Goal: Transaction & Acquisition: Obtain resource

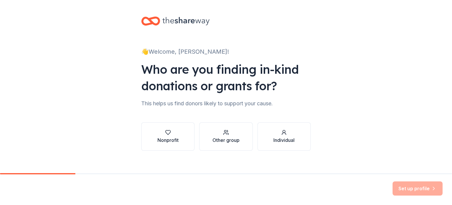
click at [377, 73] on div "👋 Welcome, toni! Who are you finding in-kind donations or grants for? This help…" at bounding box center [226, 89] width 452 height 179
click at [170, 135] on div "Nonprofit" at bounding box center [168, 136] width 21 height 14
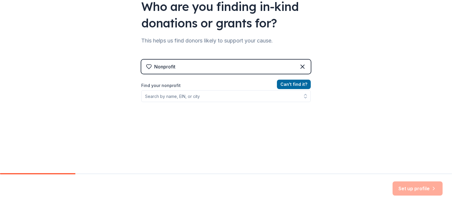
scroll to position [67, 0]
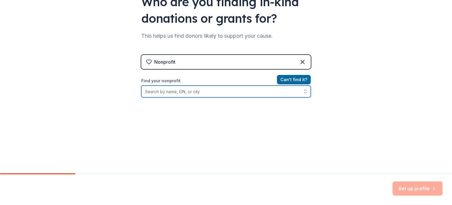
click at [190, 89] on input "Find your nonprofit" at bounding box center [226, 91] width 170 height 12
type input "flemington"
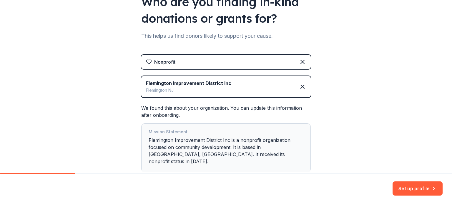
scroll to position [99, 0]
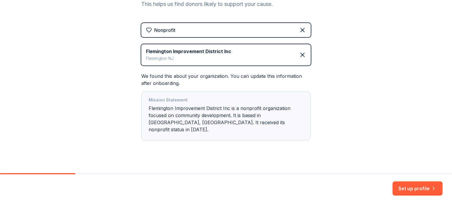
click at [404, 189] on button "Set up profile" at bounding box center [418, 188] width 50 height 14
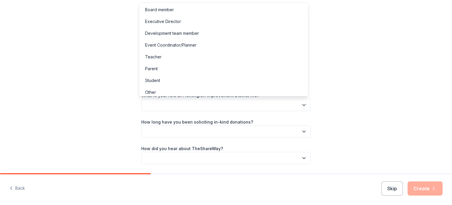
click at [226, 104] on button "button" at bounding box center [226, 105] width 170 height 12
click at [188, 13] on div "Board member" at bounding box center [223, 10] width 167 height 12
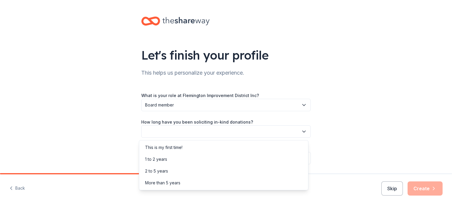
click at [290, 132] on button "button" at bounding box center [226, 131] width 170 height 12
click at [278, 142] on div "This is my first time!" at bounding box center [223, 147] width 167 height 12
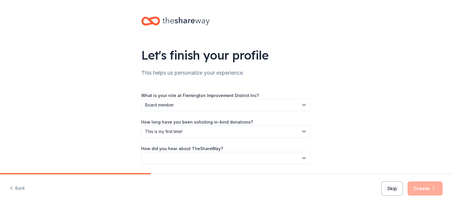
click at [274, 155] on button "button" at bounding box center [226, 158] width 170 height 12
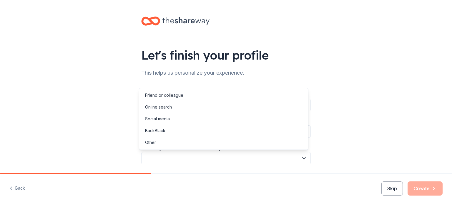
click at [261, 103] on div "Online search" at bounding box center [223, 107] width 167 height 12
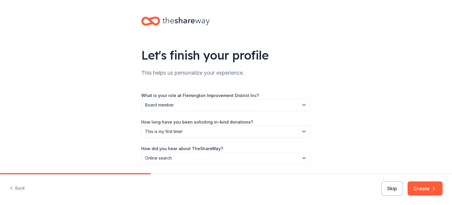
click at [413, 186] on button "Create" at bounding box center [425, 188] width 35 height 14
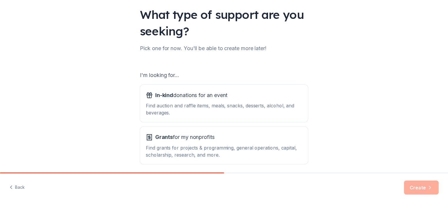
scroll to position [65, 0]
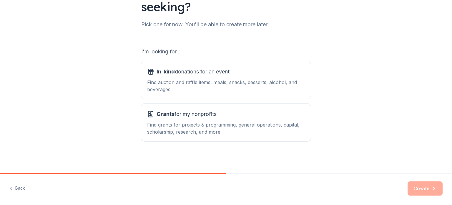
click at [194, 120] on div "Grants for my nonprofits Find grants for projects & programming, general operat…" at bounding box center [226, 122] width 158 height 26
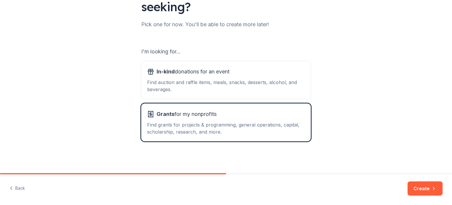
click at [421, 194] on button "Create" at bounding box center [425, 188] width 35 height 14
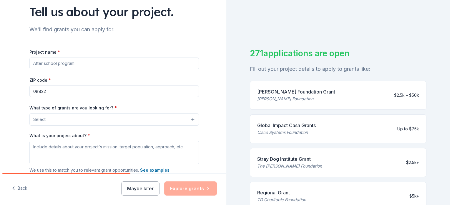
scroll to position [44, 0]
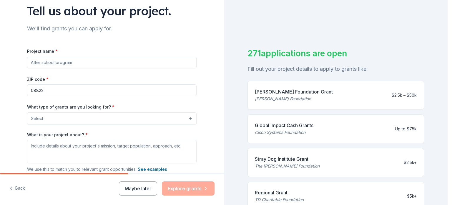
click at [150, 120] on button "Select" at bounding box center [112, 118] width 170 height 12
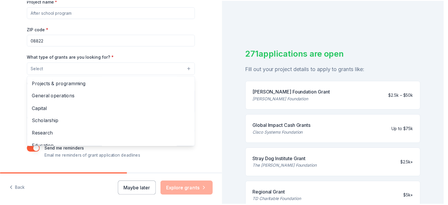
scroll to position [97, 0]
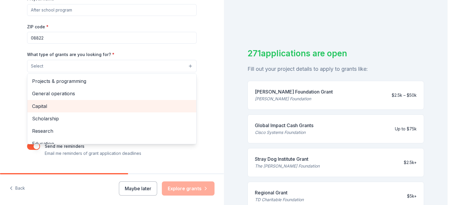
click at [51, 101] on div "Capital" at bounding box center [111, 106] width 169 height 12
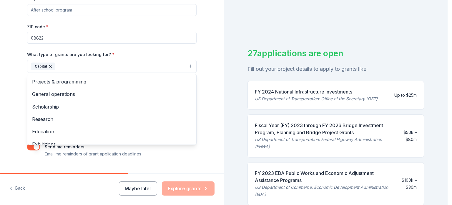
click at [226, 45] on div "Tell us about your project. We'll find grants you can apply for. Project name *…" at bounding box center [224, 102] width 448 height 205
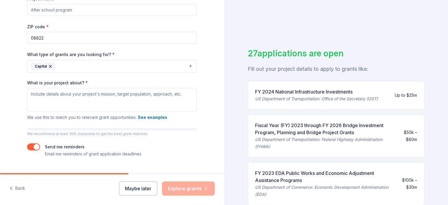
click at [133, 191] on button "Maybe later" at bounding box center [138, 188] width 38 height 14
click at [186, 192] on div "Maybe later Explore grants" at bounding box center [167, 188] width 96 height 14
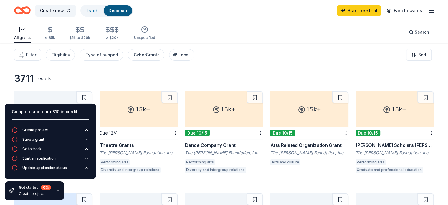
click at [251, 44] on div "Filter Eligibility Type of support CyberGrants Local Sort" at bounding box center [224, 55] width 448 height 24
click at [318, 64] on div "Filter Eligibility Type of support CyberGrants Local Sort" at bounding box center [224, 55] width 448 height 24
click at [36, 55] on span "Filter" at bounding box center [31, 54] width 10 height 7
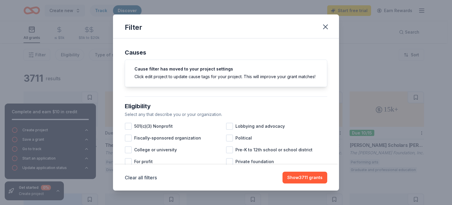
scroll to position [37, 0]
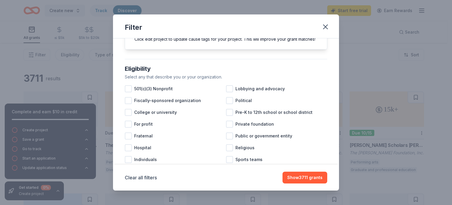
click at [152, 92] on span "501(c)(3) Nonprofit" at bounding box center [153, 88] width 39 height 7
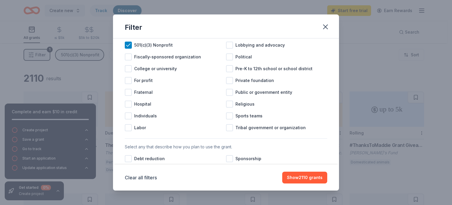
scroll to position [83, 0]
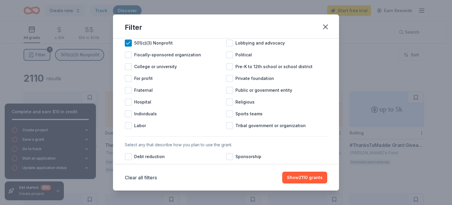
click at [254, 94] on span "Public or government entity" at bounding box center [264, 90] width 57 height 7
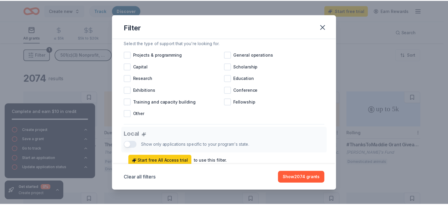
scroll to position [250, 0]
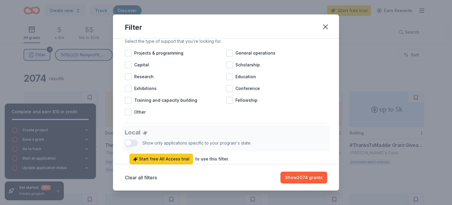
click at [308, 178] on button "Show 2074 grants" at bounding box center [304, 177] width 47 height 12
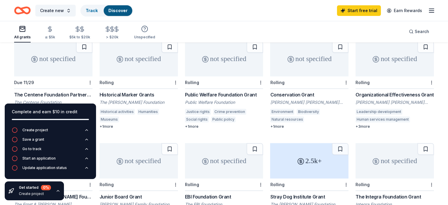
scroll to position [158, 0]
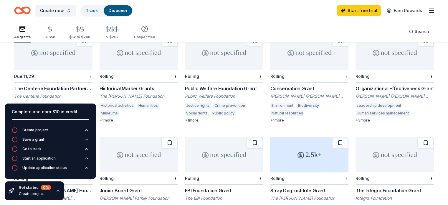
click at [380, 85] on div "Organizational Effectiveness Grant" at bounding box center [394, 88] width 78 height 7
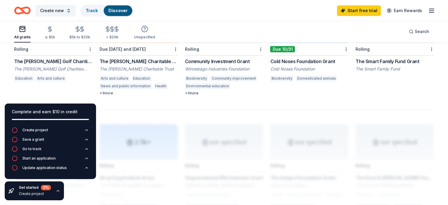
scroll to position [388, 0]
click at [134, 59] on div "The Cowles Charitable Trust Grant" at bounding box center [139, 62] width 78 height 7
click at [75, 10] on button "Create new" at bounding box center [55, 11] width 40 height 12
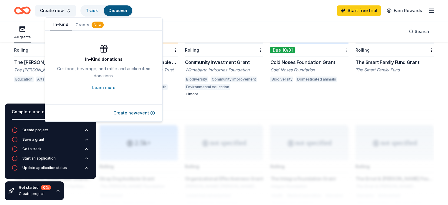
click at [61, 26] on button "In-Kind" at bounding box center [61, 24] width 22 height 11
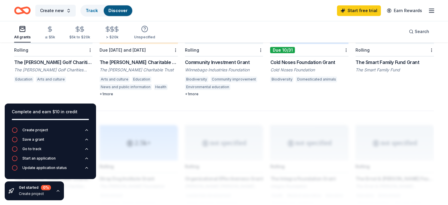
click at [228, 3] on div "Create new Track Discover Start free trial Earn Rewards" at bounding box center [224, 10] width 448 height 21
click at [127, 11] on link "Discover" at bounding box center [117, 10] width 19 height 5
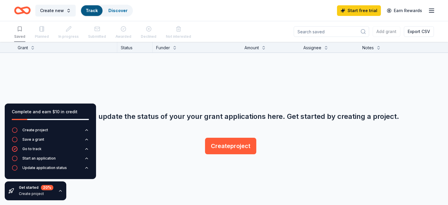
click at [61, 10] on span "Create new" at bounding box center [52, 10] width 24 height 7
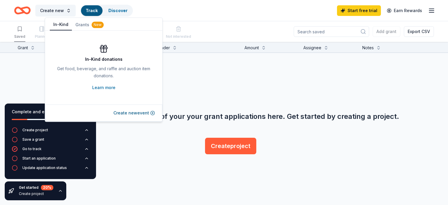
click at [62, 23] on button "In-Kind" at bounding box center [61, 24] width 22 height 11
click at [105, 88] on link "Learn more" at bounding box center [103, 87] width 23 height 7
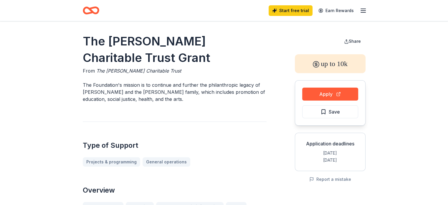
click at [366, 11] on icon "button" at bounding box center [363, 10] width 7 height 7
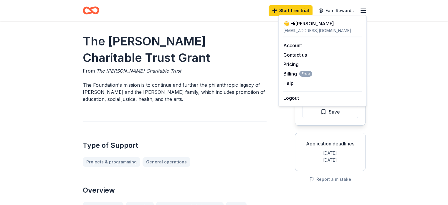
click at [291, 66] on link "Pricing" at bounding box center [290, 64] width 15 height 6
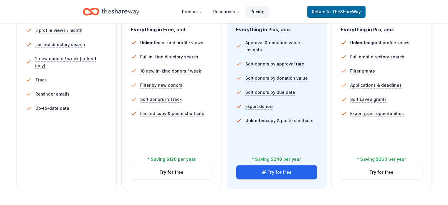
scroll to position [239, 0]
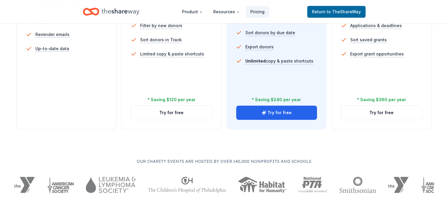
drag, startPoint x: 447, startPoint y: 69, endPoint x: 449, endPoint y: 50, distance: 19.3
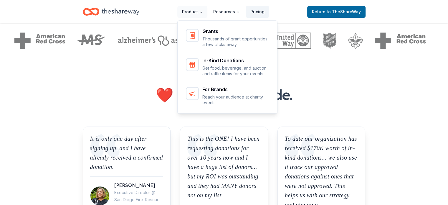
click at [195, 11] on button "Product" at bounding box center [192, 12] width 30 height 12
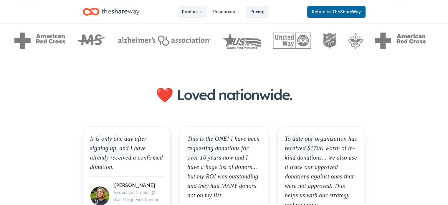
click at [195, 11] on button "Product" at bounding box center [192, 12] width 30 height 12
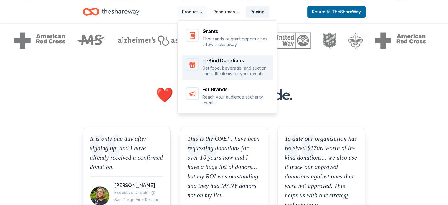
click at [216, 65] on p "Get food, beverage, and auction and raffle items for your events" at bounding box center [235, 70] width 67 height 11
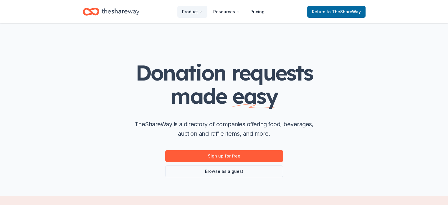
click at [218, 168] on link "Browse as a guest" at bounding box center [224, 171] width 118 height 12
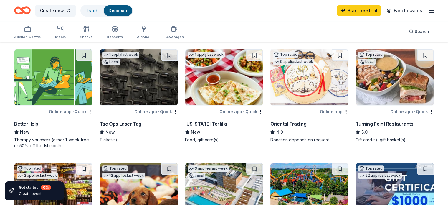
scroll to position [158, 0]
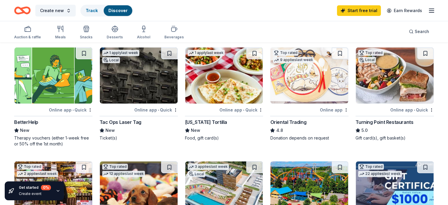
click at [292, 92] on img at bounding box center [309, 75] width 78 height 56
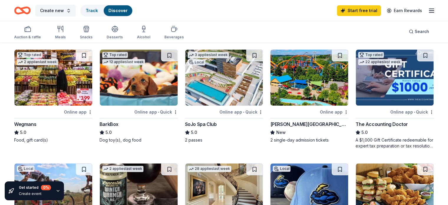
scroll to position [276, 0]
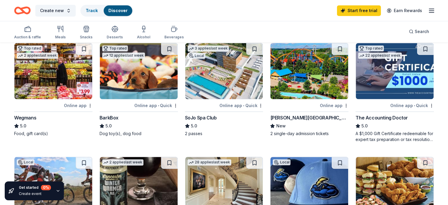
click at [221, 71] on img at bounding box center [224, 71] width 78 height 56
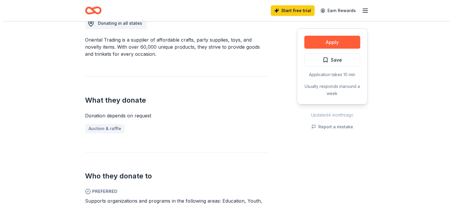
scroll to position [150, 0]
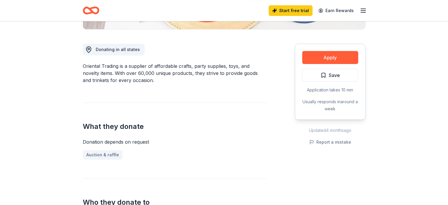
click at [316, 57] on button "Apply" at bounding box center [330, 57] width 56 height 13
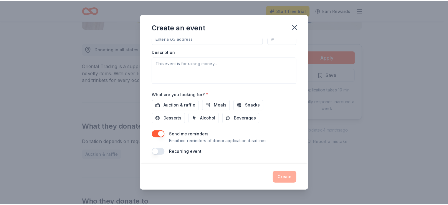
scroll to position [0, 0]
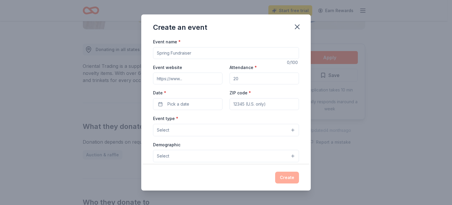
click at [299, 29] on icon "button" at bounding box center [297, 27] width 8 height 8
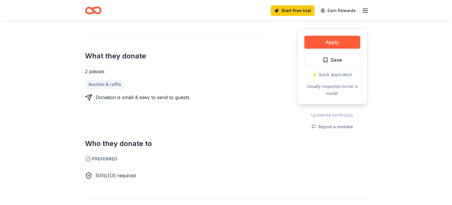
scroll to position [211, 0]
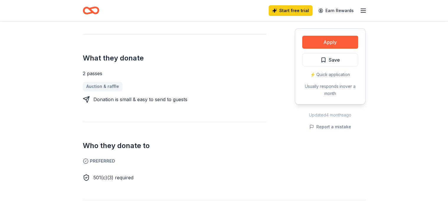
click at [316, 42] on button "Apply" at bounding box center [330, 42] width 56 height 13
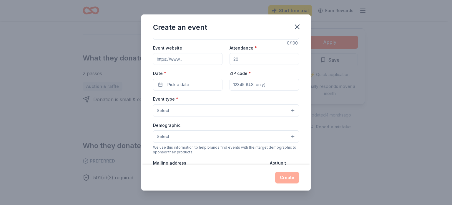
scroll to position [19, 0]
click at [312, 65] on div "Create an event Event name * 0 /100 Event website Attendance * Date * Pick a da…" at bounding box center [226, 102] width 452 height 205
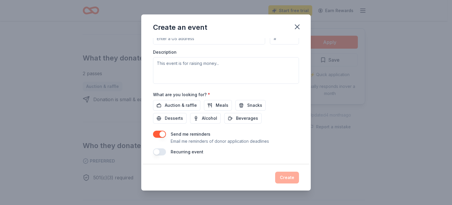
scroll to position [0, 0]
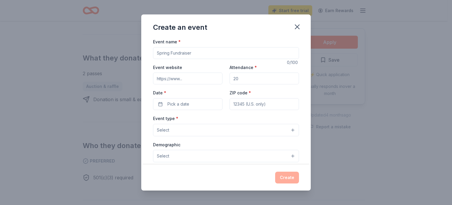
click at [229, 52] on input "Event name *" at bounding box center [226, 53] width 146 height 12
type input "4th Annual [PERSON_NAME] Witch Walk"
click at [179, 80] on input "Event website" at bounding box center [187, 78] width 69 height 12
paste input "[URL][DOMAIN_NAME]"
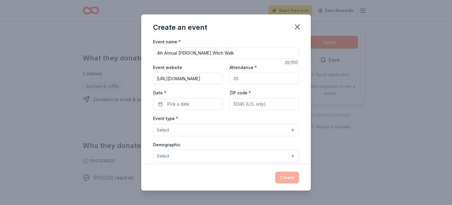
type input "[URL][DOMAIN_NAME]"
click at [179, 109] on button "Pick a date" at bounding box center [187, 104] width 69 height 12
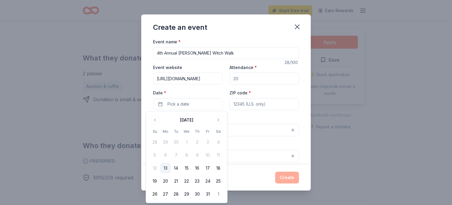
click at [208, 181] on button "24" at bounding box center [208, 181] width 11 height 11
click at [277, 102] on input "ZIP code *" at bounding box center [264, 104] width 69 height 12
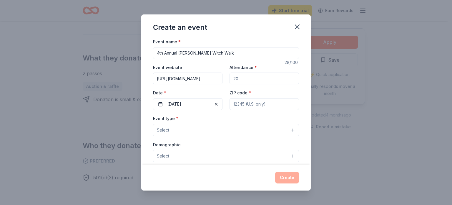
type input "08822"
type input "[STREET_ADDRESS][PERSON_NAME]"
click at [253, 134] on button "Select" at bounding box center [226, 130] width 146 height 12
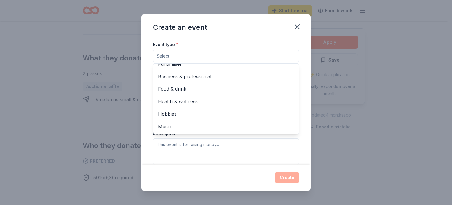
scroll to position [7, 0]
click at [255, 82] on div "Business & professional" at bounding box center [225, 76] width 145 height 12
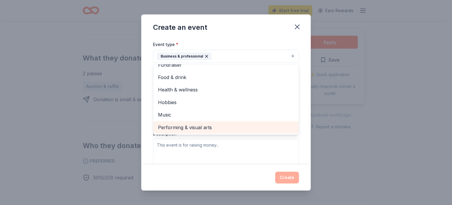
click at [221, 127] on span "Performing & visual arts" at bounding box center [226, 127] width 136 height 8
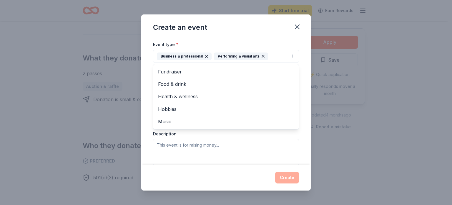
click at [305, 83] on div "Event name * 4th Annual Stangl Witch Walk 28 /100 Event website https://www.fac…" at bounding box center [226, 101] width 170 height 126
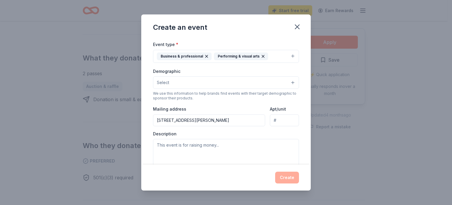
scroll to position [79, 0]
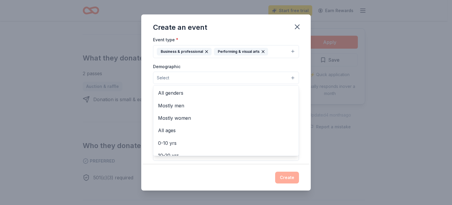
click at [263, 75] on button "Select" at bounding box center [226, 78] width 146 height 12
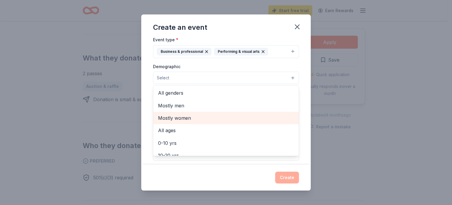
click at [260, 113] on div "Mostly women" at bounding box center [225, 118] width 145 height 12
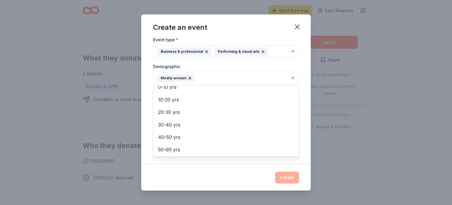
scroll to position [48, 0]
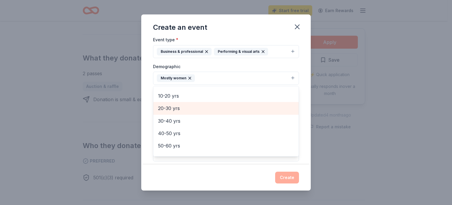
click at [260, 112] on div "20-30 yrs" at bounding box center [225, 108] width 145 height 12
click at [260, 110] on span "30-40 yrs" at bounding box center [226, 108] width 136 height 8
click at [259, 110] on span "40-50 yrs" at bounding box center [226, 108] width 136 height 8
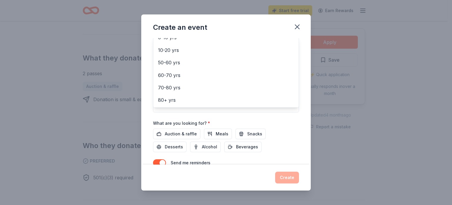
scroll to position [139, 0]
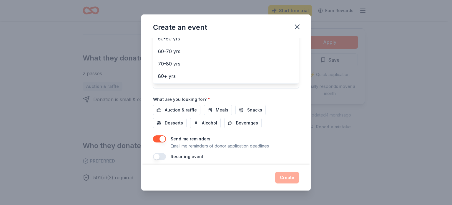
click at [295, 129] on div "Event name * 4th Annual Stangl Witch Walk 28 /100 Event website https://www.fac…" at bounding box center [226, 101] width 170 height 126
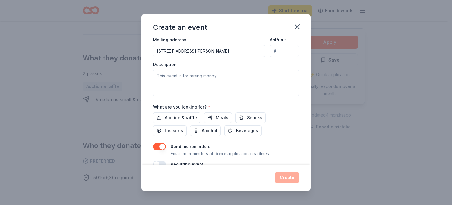
scroll to position [166, 0]
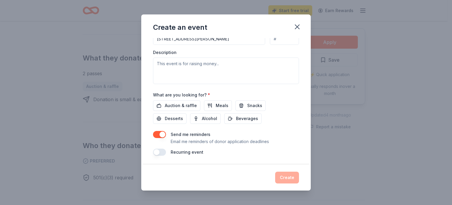
click at [177, 104] on span "Auction & raffle" at bounding box center [181, 105] width 32 height 7
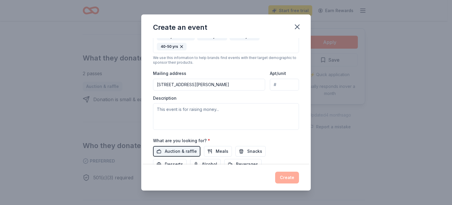
scroll to position [140, 0]
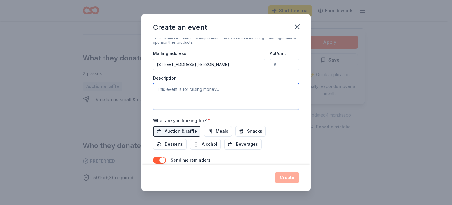
click at [210, 92] on textarea at bounding box center [226, 96] width 146 height 27
paste textarea "Good morning! My name is Toni Gushue and I am the Board Secretary for the Flemi…"
click at [184, 107] on textarea at bounding box center [226, 96] width 146 height 27
type textarea "Good morning! My name is Toni Gushue and I am the Board Secretary for the Flemi…"
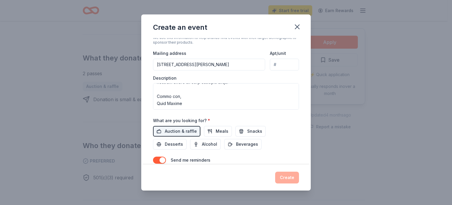
click at [159, 158] on button "button" at bounding box center [159, 159] width 13 height 7
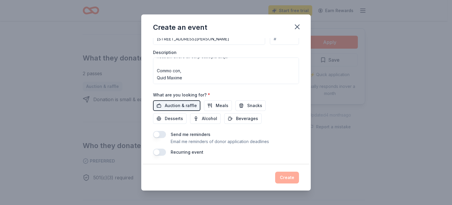
click at [177, 136] on label "Send me reminders" at bounding box center [191, 134] width 40 height 5
click at [155, 131] on button "button" at bounding box center [159, 134] width 13 height 7
click at [172, 100] on button "Auction & raffle" at bounding box center [176, 105] width 47 height 11
click at [177, 102] on span "Auction & raffle" at bounding box center [181, 105] width 32 height 7
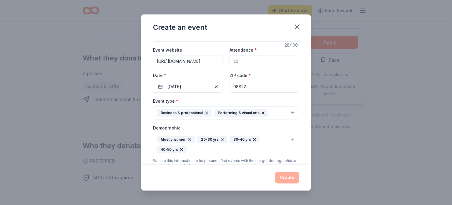
scroll to position [0, 0]
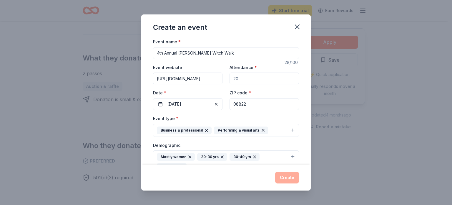
click at [246, 80] on input "Attendance *" at bounding box center [264, 78] width 69 height 12
type input "2500"
click at [299, 102] on div "Event name * 4th Annual Stangl Witch Walk 28 /100 Event website https://www.fac…" at bounding box center [226, 101] width 170 height 126
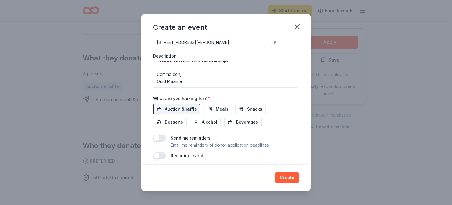
scroll to position [166, 0]
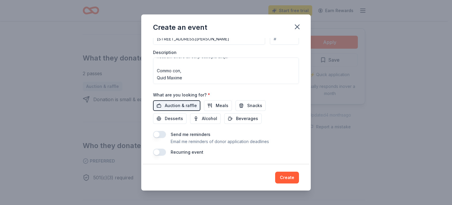
click at [285, 175] on button "Create" at bounding box center [287, 177] width 24 height 12
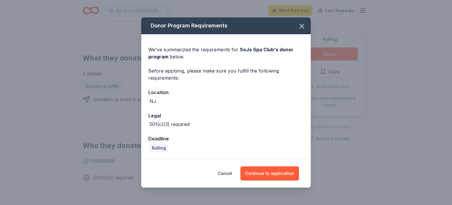
click at [270, 175] on button "Continue to application" at bounding box center [270, 173] width 59 height 14
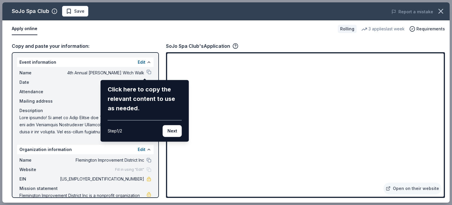
drag, startPoint x: 155, startPoint y: 63, endPoint x: 155, endPoint y: 80, distance: 16.5
click at [155, 80] on div "SoJo Spa Club Save Report a mistake Apply online Rolling 3 applies last week Re…" at bounding box center [226, 102] width 448 height 200
click at [171, 129] on button "Next" at bounding box center [172, 131] width 19 height 12
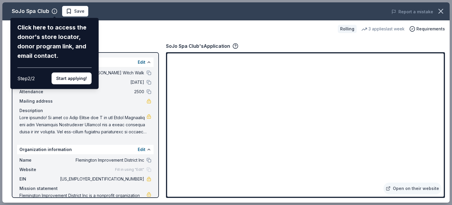
click at [67, 77] on button "Start applying!" at bounding box center [72, 78] width 40 height 12
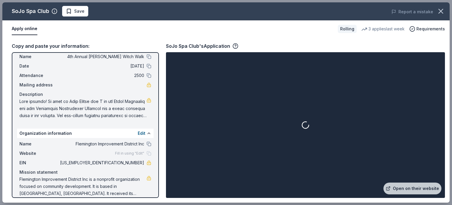
scroll to position [22, 0]
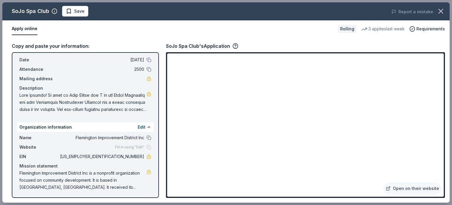
click at [145, 148] on div "Fill in using "Edit"" at bounding box center [133, 147] width 36 height 5
click at [133, 148] on span "Fill in using "Edit"" at bounding box center [129, 147] width 29 height 5
click at [140, 126] on button "Edit" at bounding box center [142, 126] width 8 height 7
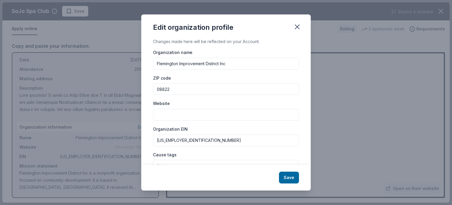
click at [177, 119] on input "Website" at bounding box center [226, 115] width 146 height 12
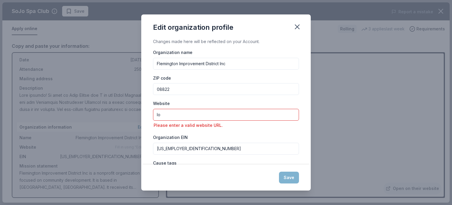
type input "l"
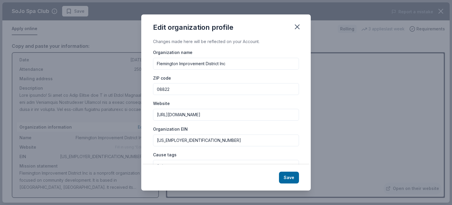
type input "http://www.loveflemington.com"
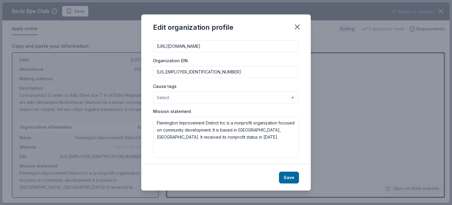
scroll to position [70, 0]
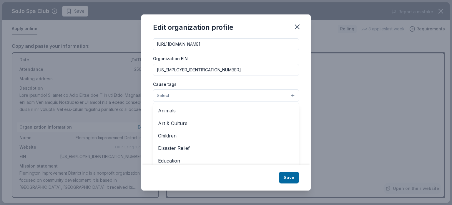
click at [271, 96] on button "Select" at bounding box center [226, 95] width 146 height 12
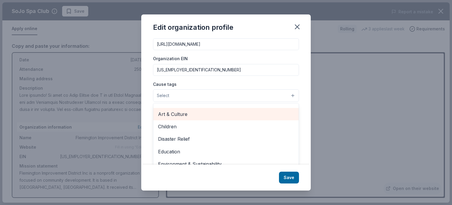
click at [277, 112] on span "Art & Culture" at bounding box center [226, 114] width 136 height 8
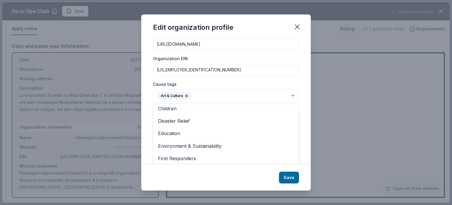
scroll to position [22, 0]
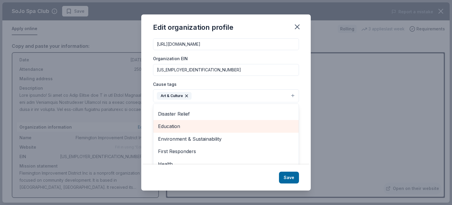
click at [244, 124] on span "Education" at bounding box center [226, 126] width 136 height 8
click at [245, 128] on span "Environment & Sustainability" at bounding box center [226, 126] width 136 height 8
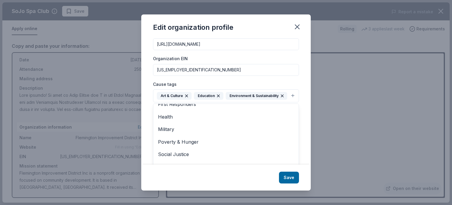
scroll to position [90, 0]
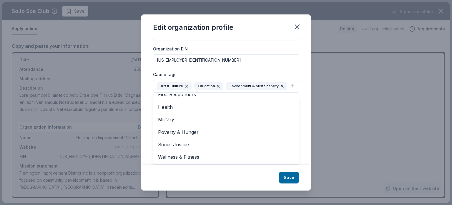
click at [288, 176] on div "Edit organization profile Changes made here will be reflected on your Account. …" at bounding box center [226, 102] width 170 height 176
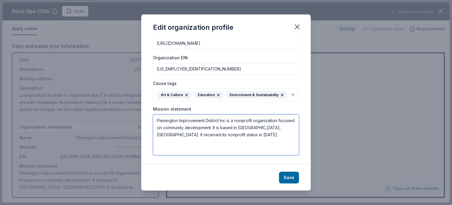
click at [256, 138] on textarea "Flemington Improvement District Inc is a nonprofit organization focused on comm…" at bounding box center [226, 134] width 146 height 41
click at [245, 135] on textarea "Flemington Improvement District Inc is a nonprofit organization focused on comm…" at bounding box center [226, 134] width 146 height 41
drag, startPoint x: 245, startPoint y: 135, endPoint x: 231, endPoint y: 127, distance: 16.4
click at [231, 127] on textarea "Flemington Improvement District Inc is a nonprofit organization focused on comm…" at bounding box center [226, 134] width 146 height 41
paste textarea "non-profit business association is tasked with marketing the economic assets of…"
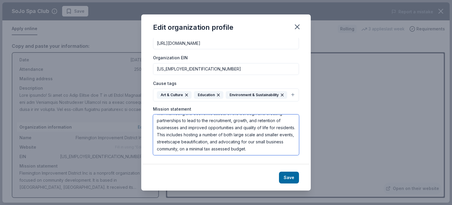
scroll to position [0, 0]
click at [231, 128] on textarea "Flemington Improvement District Inc is a nonprofit organization focused on comm…" at bounding box center [226, 134] width 146 height 41
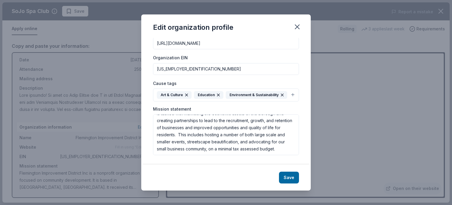
scroll to position [81, 0]
click at [249, 139] on textarea "Flemington Improvement District Inc is a nonprofit organization focused on comm…" at bounding box center [226, 134] width 146 height 41
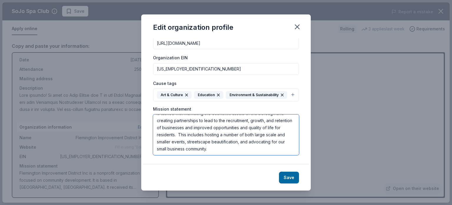
type textarea "Flemington Improvement District Inc is a nonprofit organization focused on comm…"
click at [297, 179] on button "Save" at bounding box center [289, 177] width 20 height 12
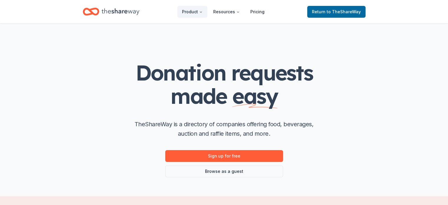
click at [220, 167] on link "Browse as a guest" at bounding box center [224, 171] width 118 height 12
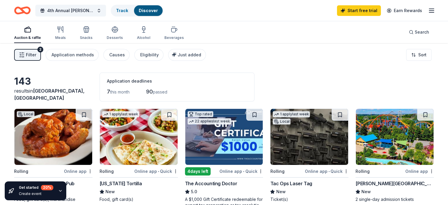
click at [36, 51] on span "Filter" at bounding box center [31, 54] width 10 height 7
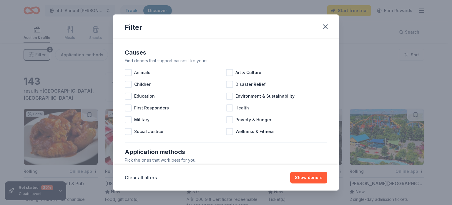
click at [151, 83] on div "Children" at bounding box center [175, 84] width 101 height 12
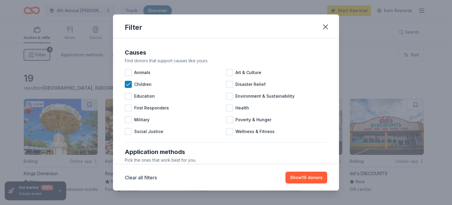
click at [247, 76] on span "Art & Culture" at bounding box center [249, 72] width 26 height 7
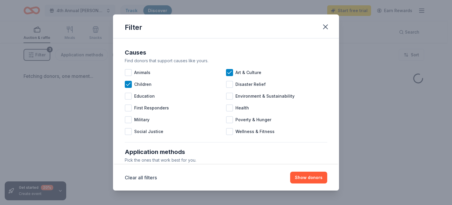
click at [252, 92] on div "Environment & Sustainability" at bounding box center [276, 96] width 101 height 12
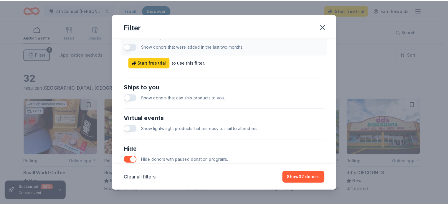
scroll to position [273, 0]
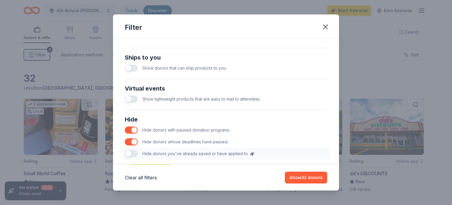
click at [320, 176] on button "Show 32 donors" at bounding box center [306, 177] width 42 height 12
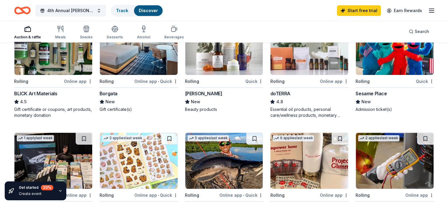
scroll to position [172, 0]
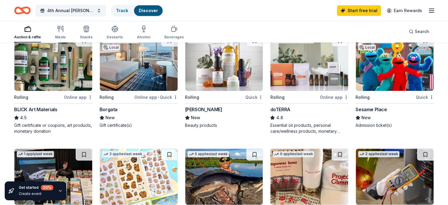
click at [138, 79] on img at bounding box center [139, 63] width 78 height 56
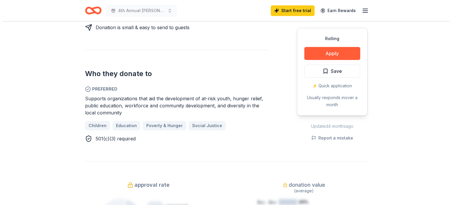
scroll to position [225, 0]
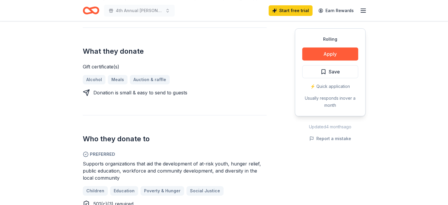
click at [322, 52] on button "Apply" at bounding box center [330, 53] width 56 height 13
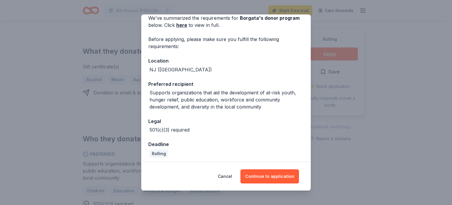
scroll to position [31, 0]
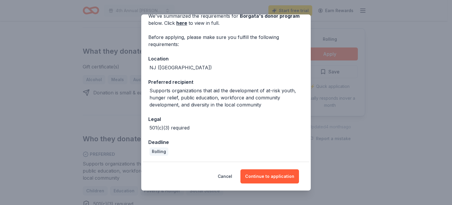
click at [265, 176] on button "Continue to application" at bounding box center [270, 176] width 59 height 14
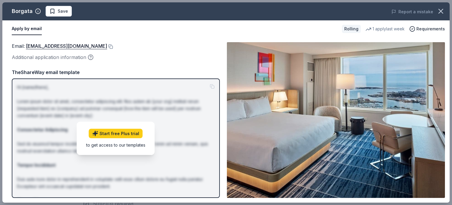
click at [119, 129] on link "Start free Plus trial" at bounding box center [116, 132] width 54 height 9
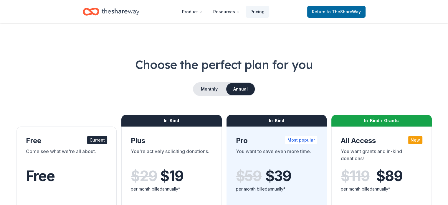
click at [203, 89] on button "Monthly" at bounding box center [209, 89] width 32 height 12
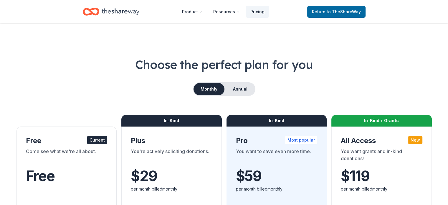
click at [237, 87] on button "Annual" at bounding box center [240, 89] width 29 height 12
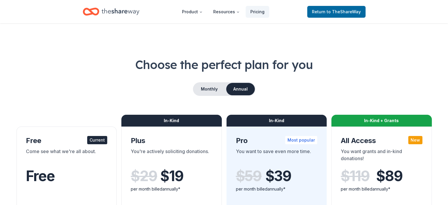
click at [204, 85] on button "Monthly" at bounding box center [209, 89] width 32 height 12
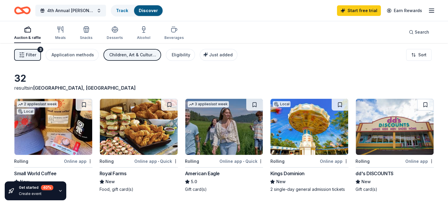
click at [36, 55] on span "Filter" at bounding box center [31, 54] width 10 height 7
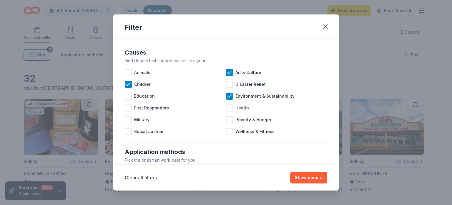
click at [150, 96] on span "Education" at bounding box center [144, 95] width 21 height 7
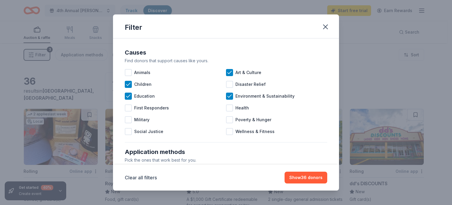
click at [252, 130] on span "Wellness & Fitness" at bounding box center [255, 131] width 39 height 7
click at [304, 176] on button "Show 37 donors" at bounding box center [306, 177] width 42 height 12
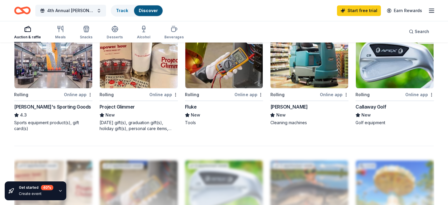
scroll to position [421, 0]
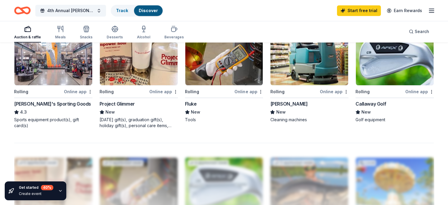
click at [53, 74] on img at bounding box center [53, 57] width 78 height 56
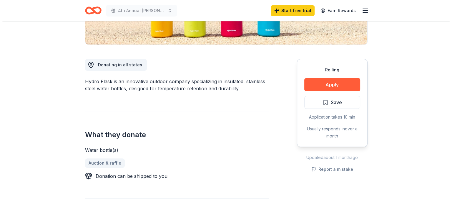
scroll to position [136, 0]
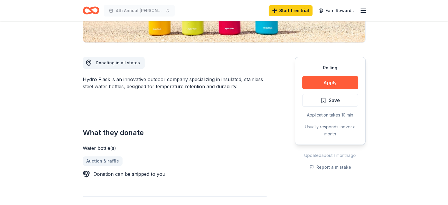
click at [335, 84] on button "Apply" at bounding box center [330, 82] width 56 height 13
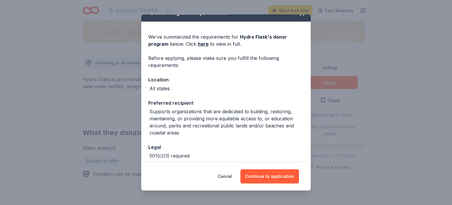
scroll to position [38, 0]
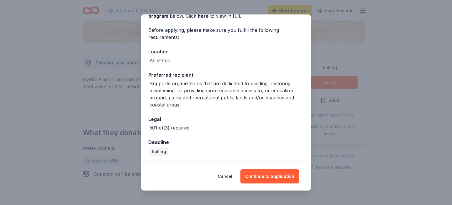
click at [269, 173] on button "Continue to application" at bounding box center [270, 176] width 59 height 14
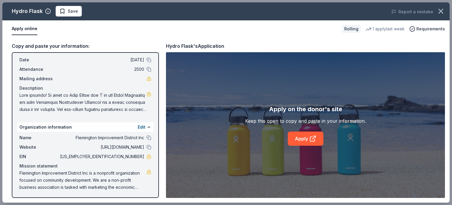
scroll to position [0, 0]
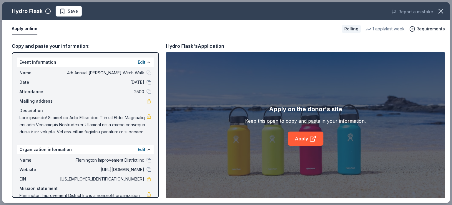
click at [305, 138] on link "Apply" at bounding box center [306, 138] width 36 height 14
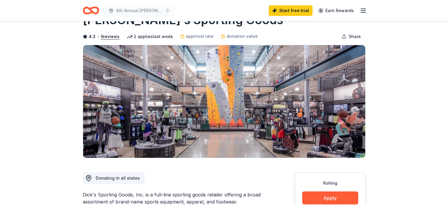
scroll to position [6, 0]
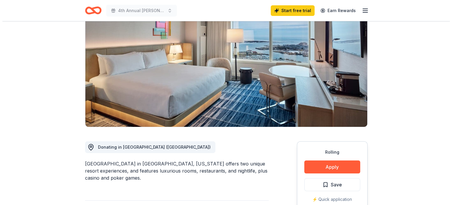
scroll to position [90, 0]
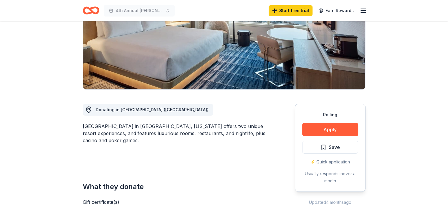
click at [334, 127] on button "Apply" at bounding box center [330, 129] width 56 height 13
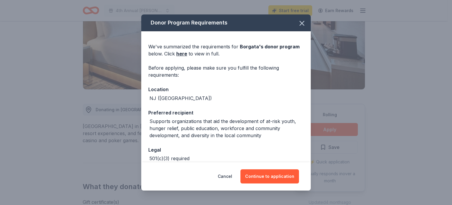
click at [279, 178] on button "Continue to application" at bounding box center [270, 176] width 59 height 14
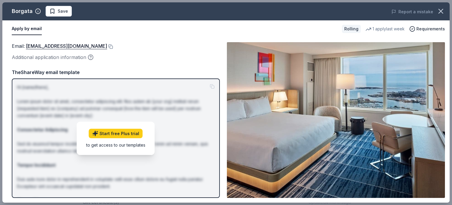
click at [128, 47] on div "Email : [EMAIL_ADDRESS][DOMAIN_NAME]" at bounding box center [116, 46] width 208 height 8
click at [155, 52] on div "Email : [EMAIL_ADDRESS][DOMAIN_NAME] Additional application information" at bounding box center [116, 51] width 208 height 19
click at [158, 32] on div "Apply by email" at bounding box center [175, 29] width 326 height 12
